Goal: Information Seeking & Learning: Learn about a topic

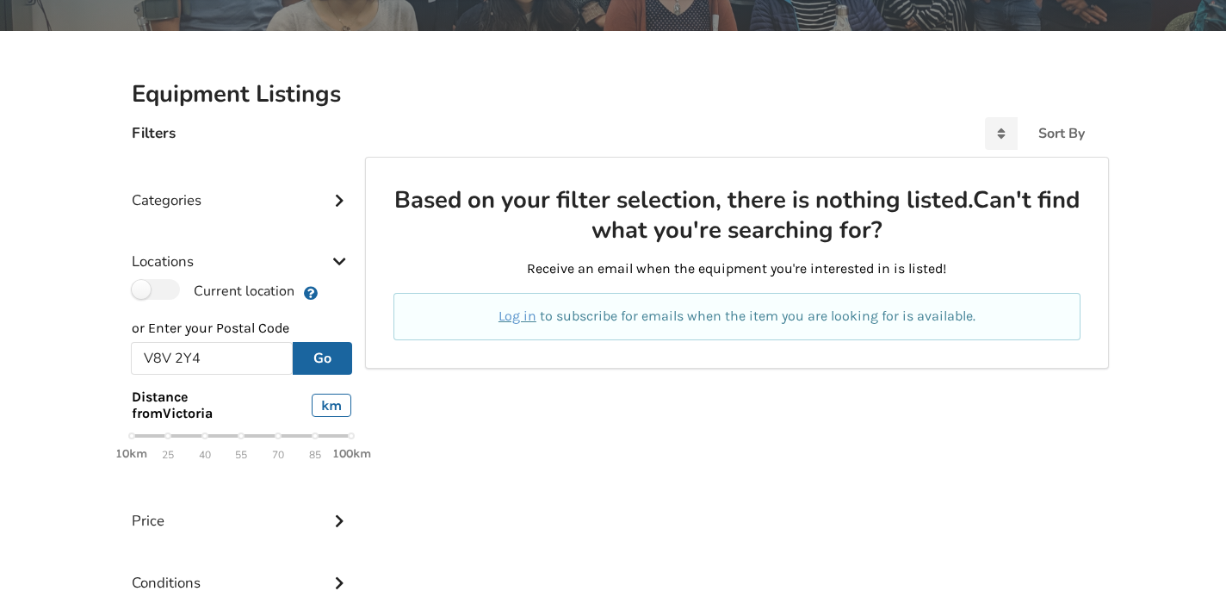
scroll to position [340, 0]
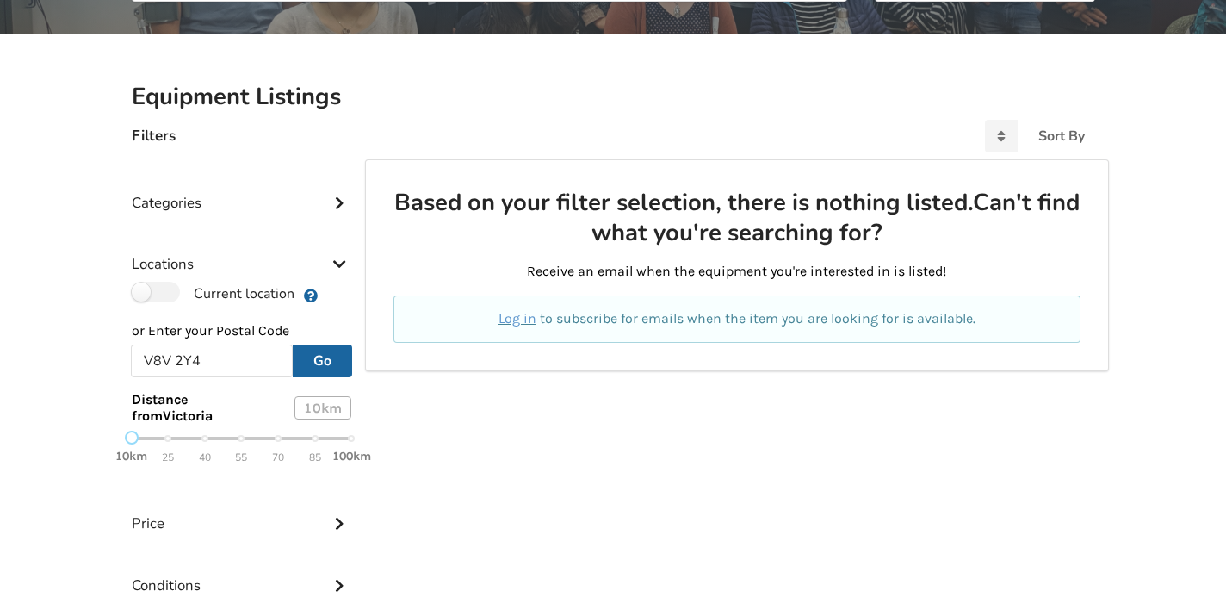
scroll to position [326, 0]
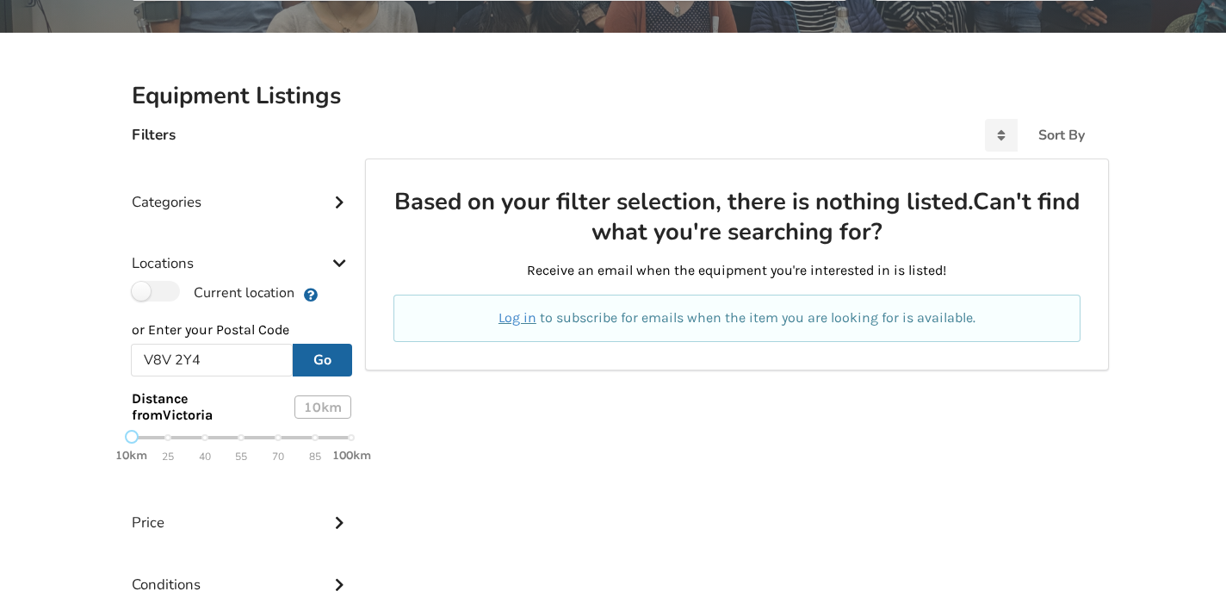
click at [512, 320] on link "Log in" at bounding box center [517, 317] width 38 height 16
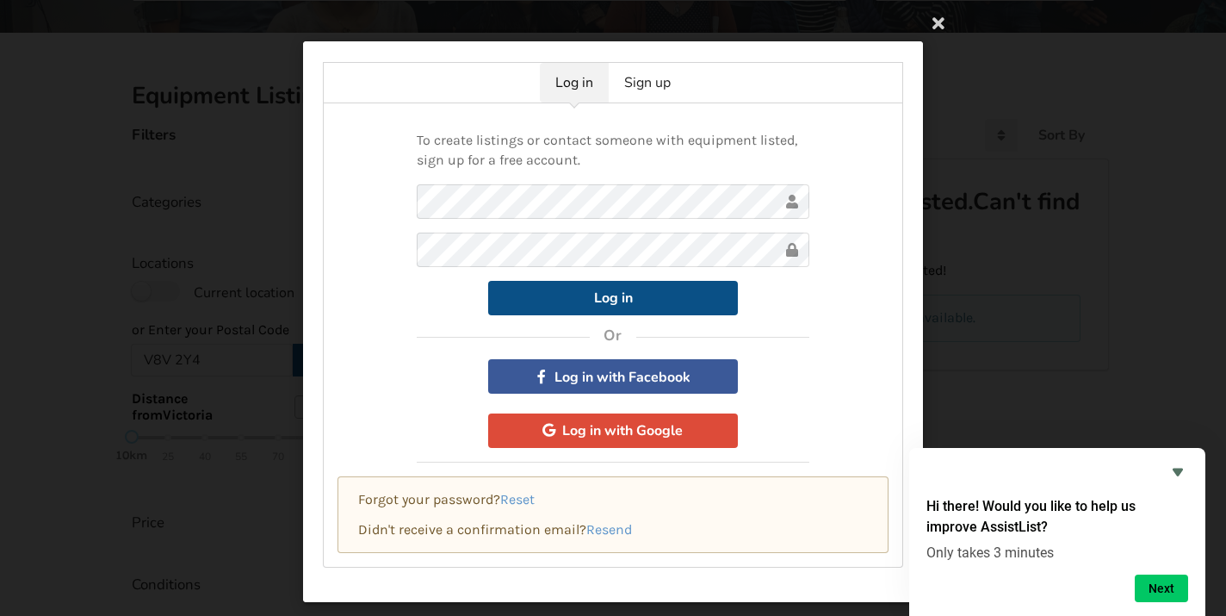
click at [617, 303] on button "Log in" at bounding box center [613, 298] width 250 height 34
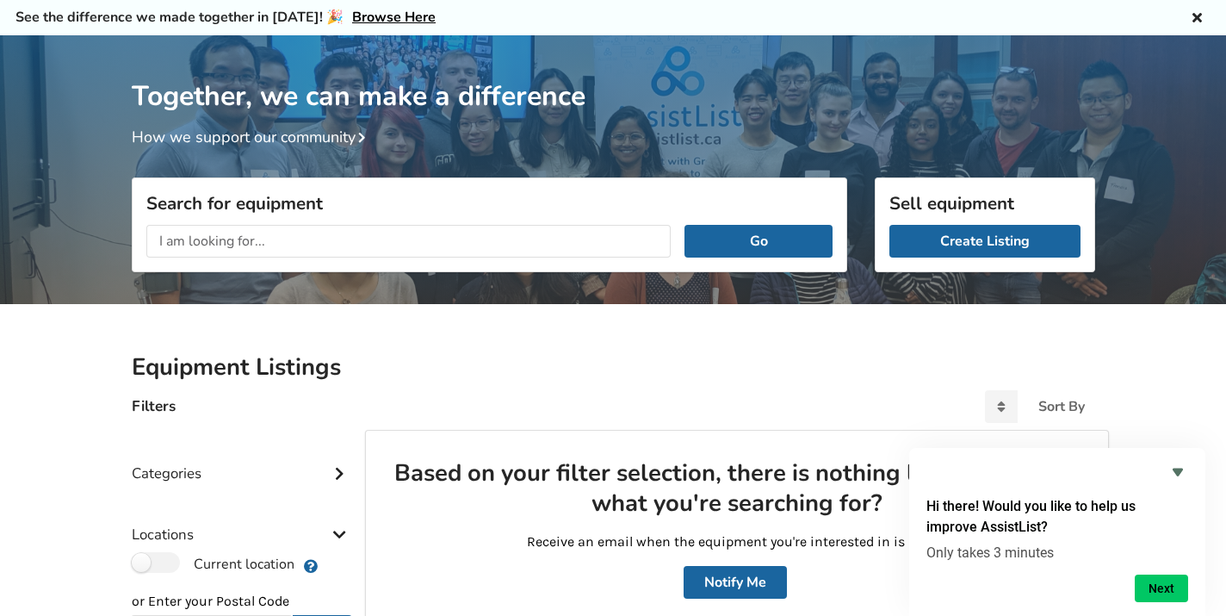
scroll to position [43, 0]
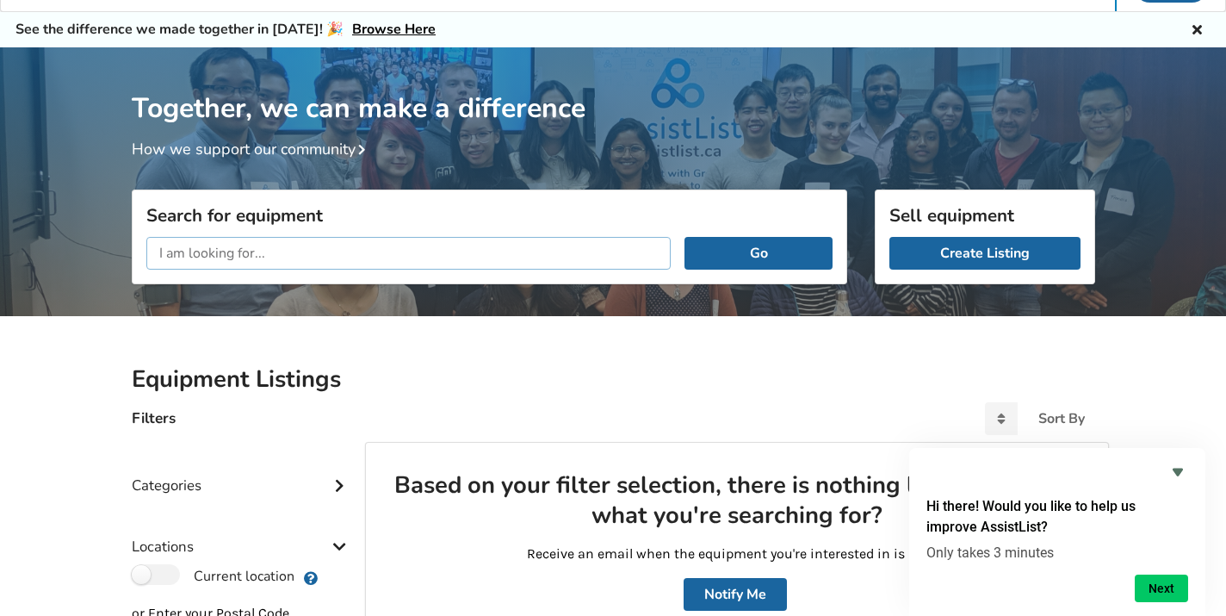
click at [378, 261] on input "text" at bounding box center [408, 253] width 525 height 33
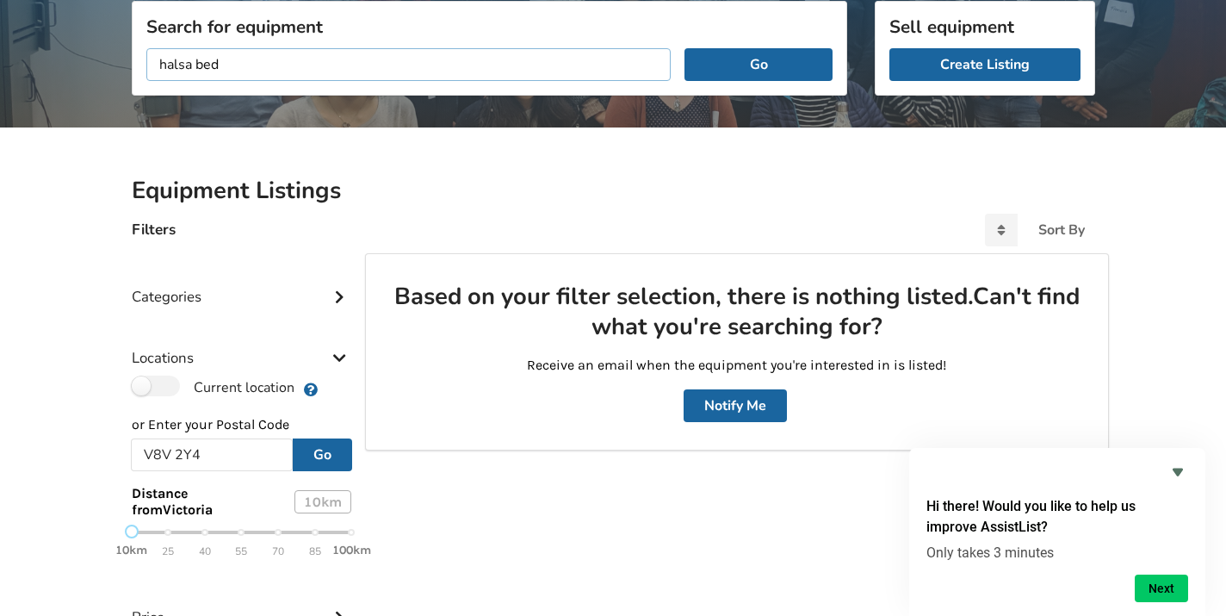
scroll to position [254, 0]
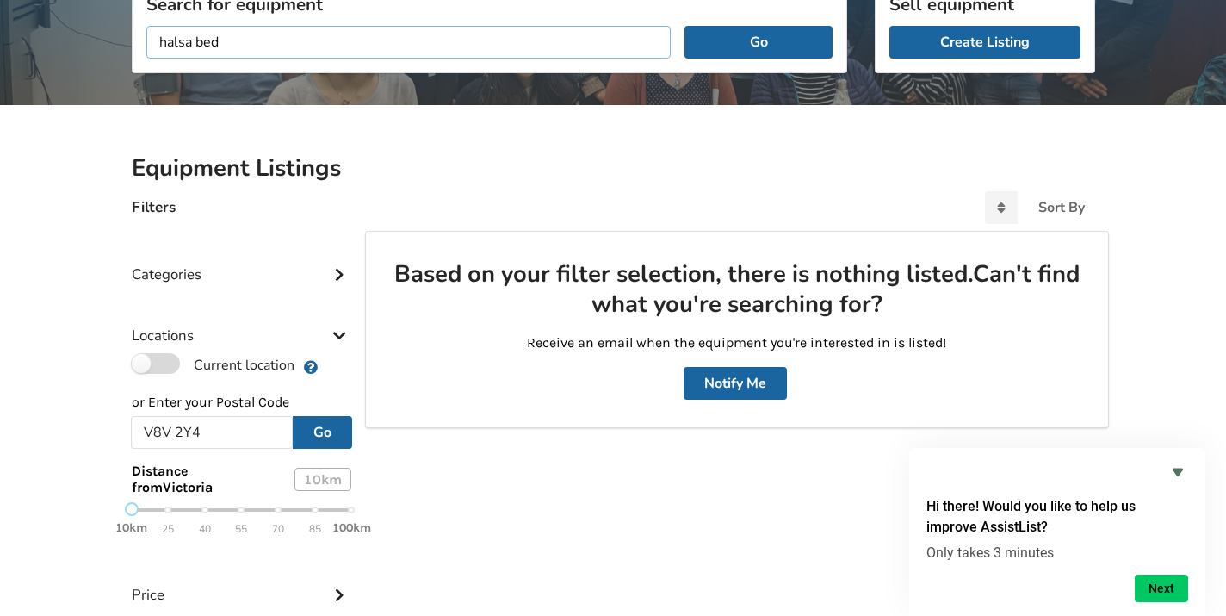
type input "halsa bed"
click at [151, 362] on label "Current location" at bounding box center [213, 364] width 163 height 22
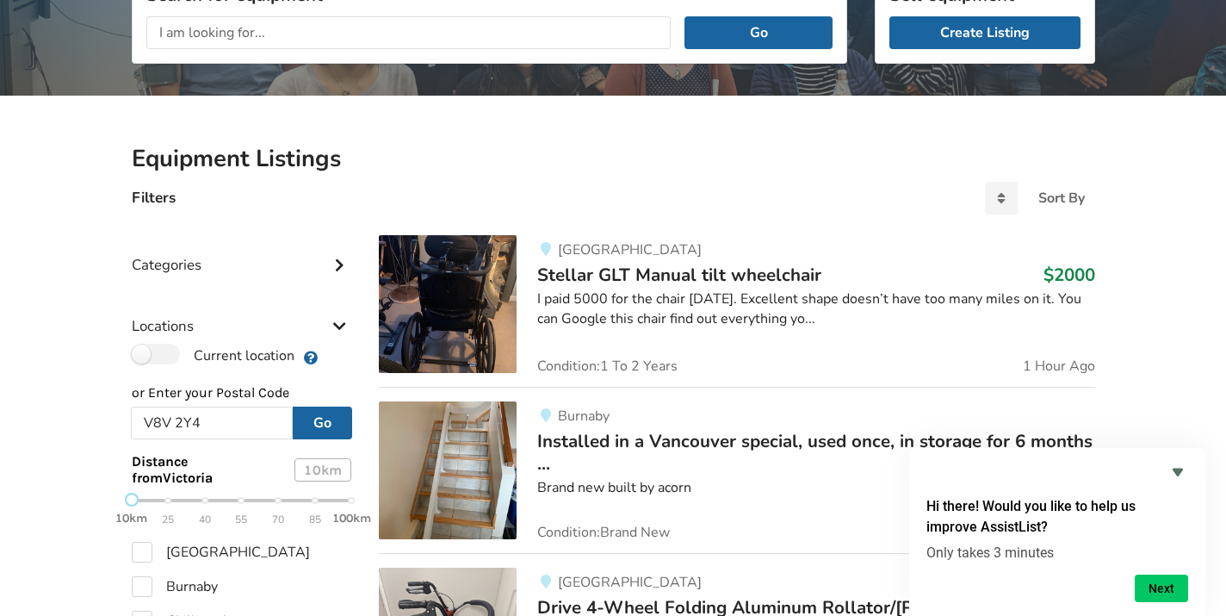
scroll to position [0, 0]
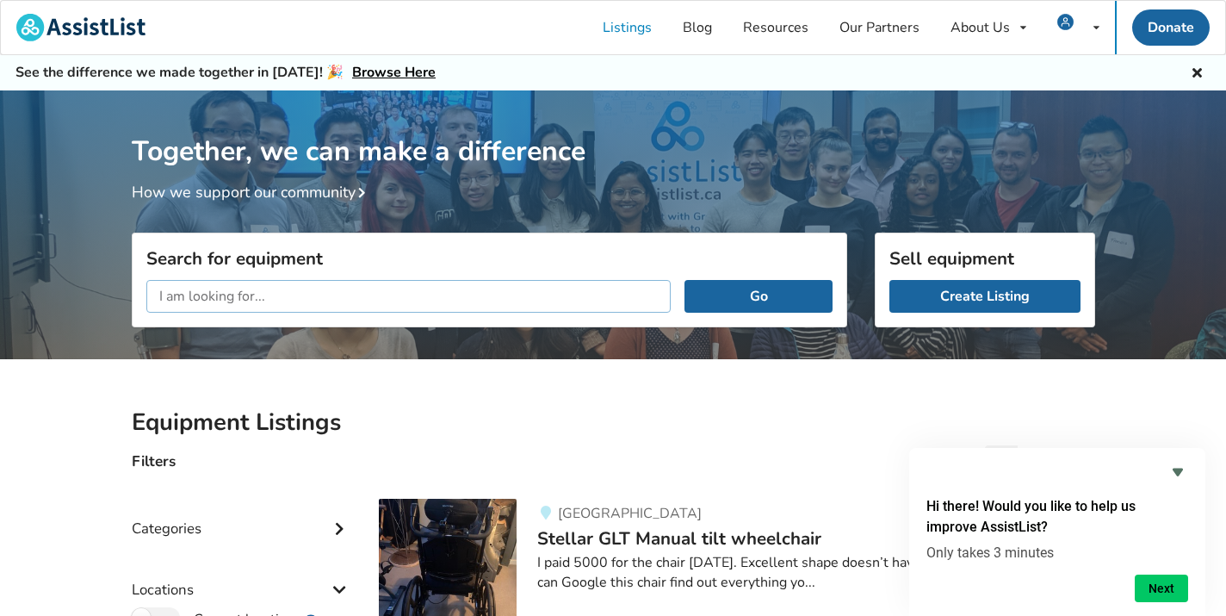
click at [304, 289] on input "text" at bounding box center [408, 296] width 525 height 33
type input "halsa"
click at [729, 300] on button "Go" at bounding box center [757, 296] width 147 height 33
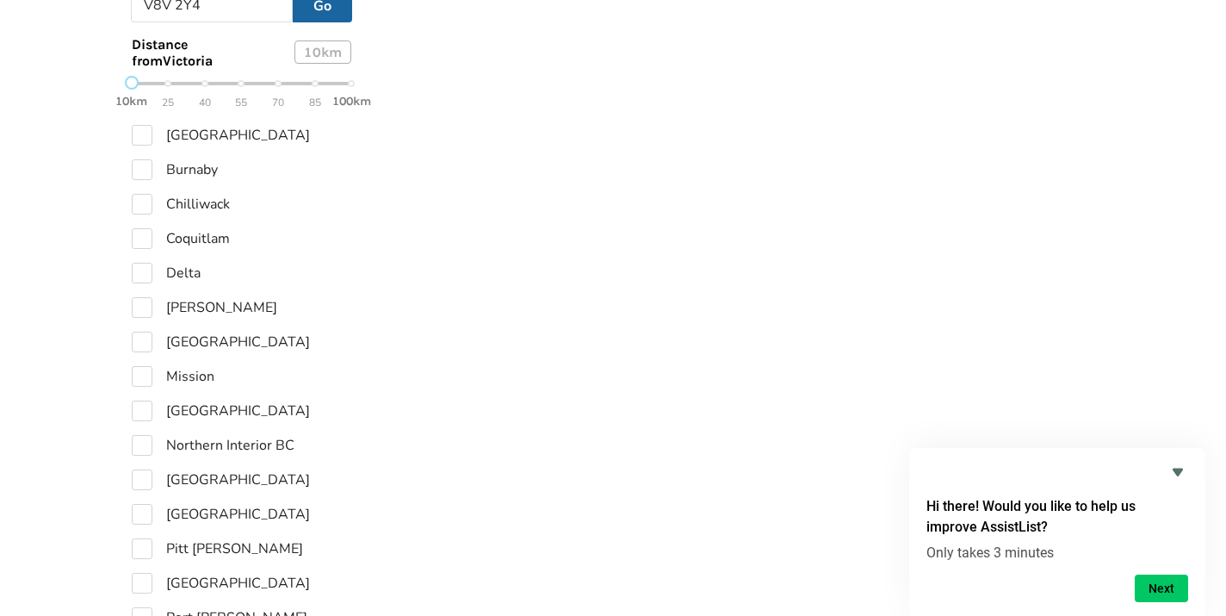
scroll to position [754, 0]
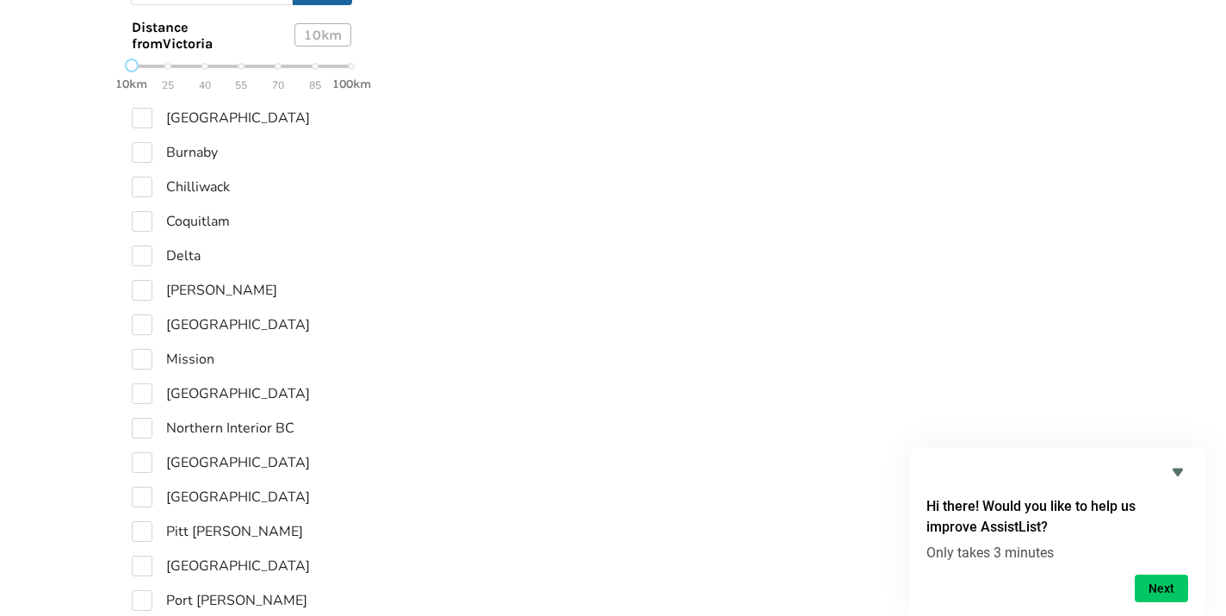
click at [202, 67] on div "10km 25 40 55 70 85 100km" at bounding box center [242, 75] width 220 height 30
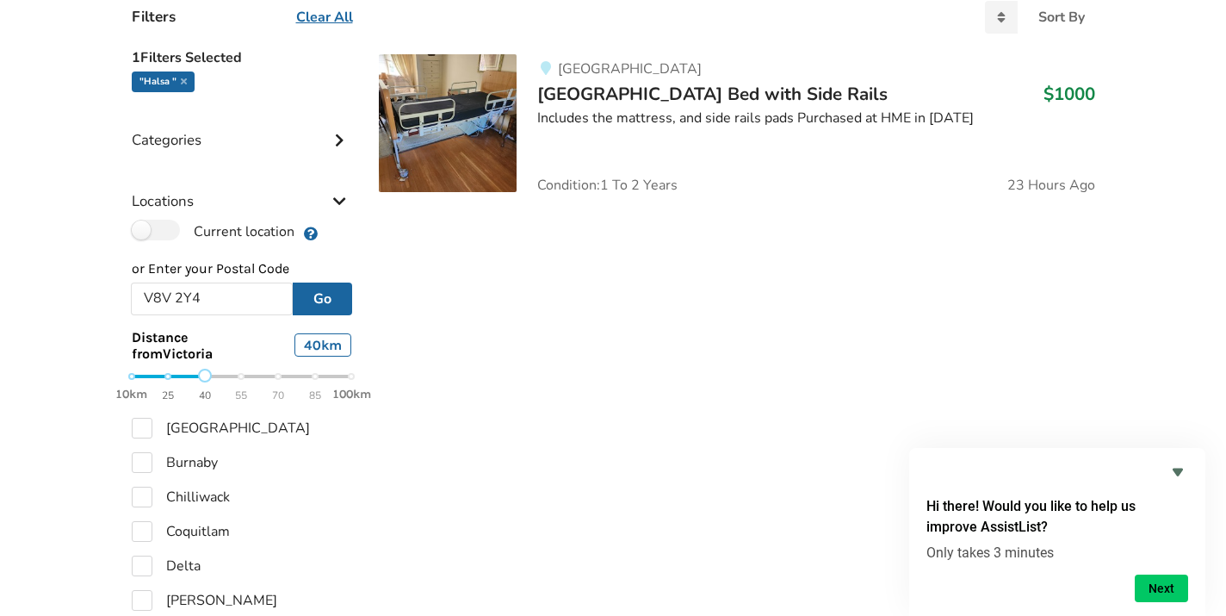
scroll to position [411, 0]
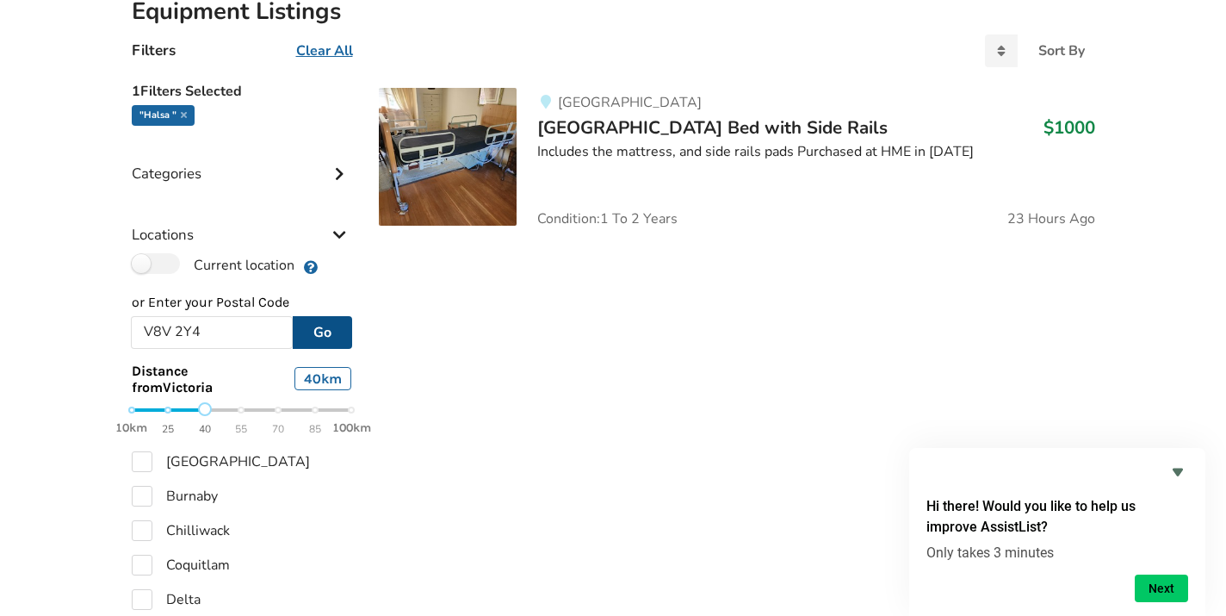
click at [323, 335] on button "Go" at bounding box center [322, 332] width 59 height 33
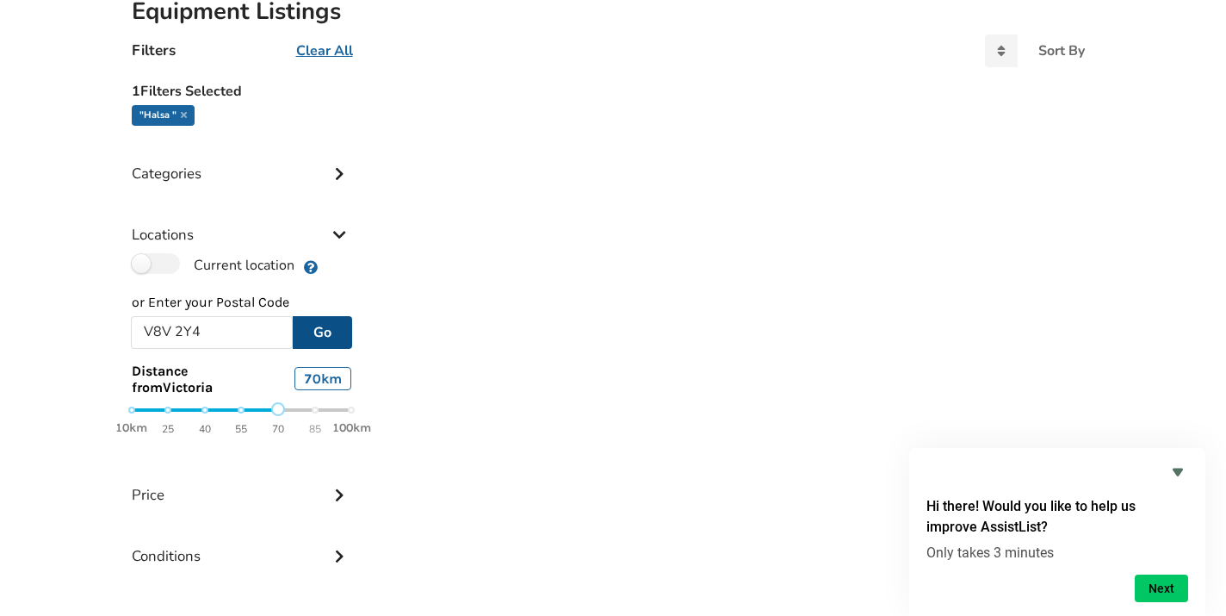
click at [276, 410] on div "10km 25 40 55 70 85 100km" at bounding box center [242, 419] width 220 height 30
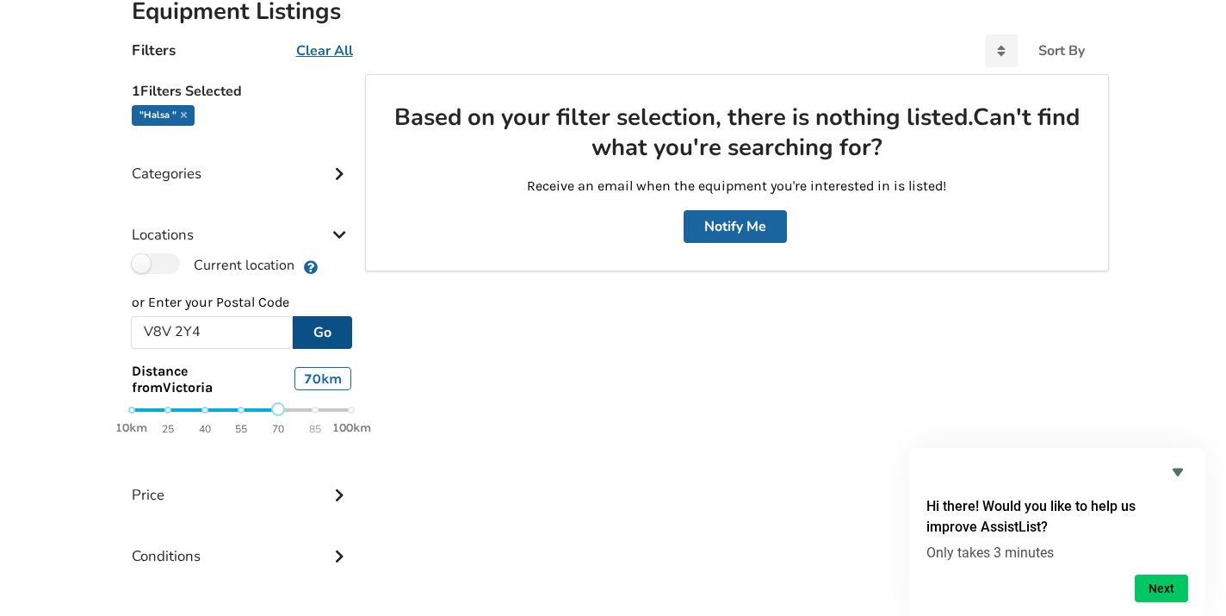
click at [324, 334] on button "Go" at bounding box center [322, 332] width 59 height 33
click at [351, 409] on div "10km 25 40 55 70 85 100km" at bounding box center [242, 419] width 248 height 30
click at [349, 409] on div "10km 25 40 55 70 85 100km" at bounding box center [242, 419] width 220 height 30
